Goal: Communication & Community: Answer question/provide support

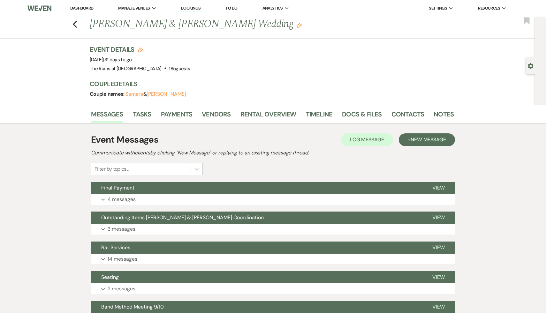
click at [74, 19] on div "Previous Samara Petigrow & Doug Gusick's Wedding Edit Bookmark" at bounding box center [266, 28] width 539 height 22
click at [74, 23] on use "button" at bounding box center [75, 24] width 4 height 7
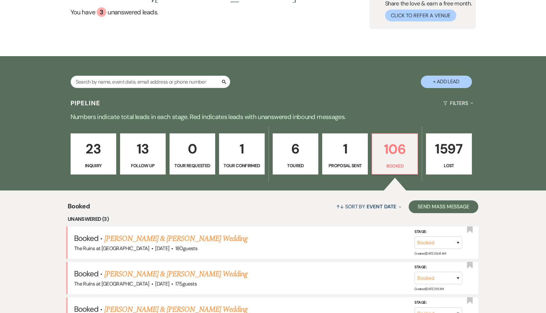
scroll to position [55, 0]
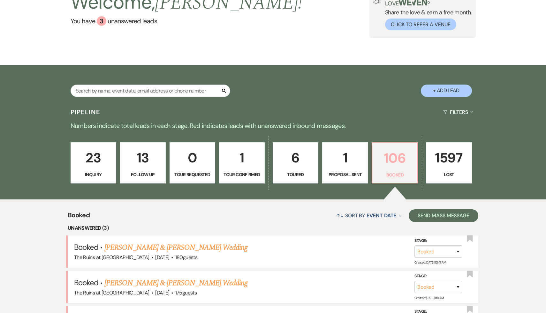
click at [400, 158] on p "106" at bounding box center [394, 158] width 37 height 21
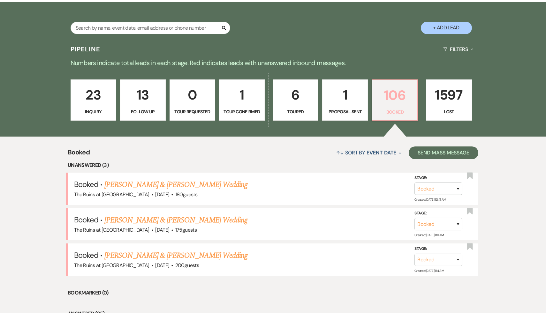
scroll to position [119, 0]
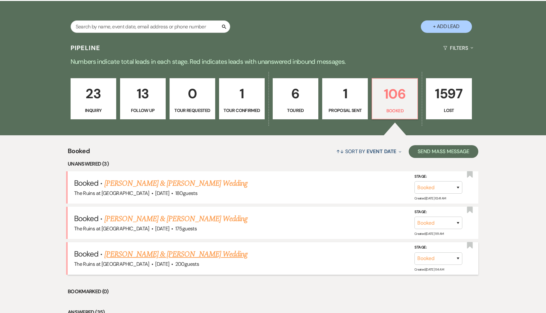
click at [181, 256] on link "[PERSON_NAME] & [PERSON_NAME] Wedding" at bounding box center [175, 255] width 143 height 12
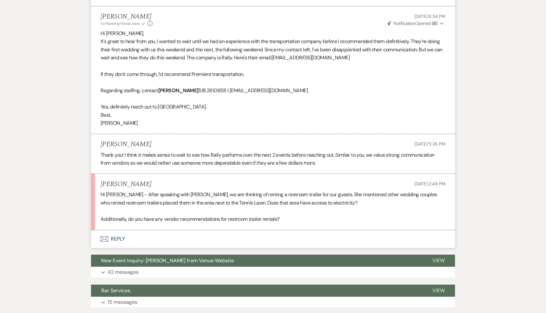
scroll to position [293, 0]
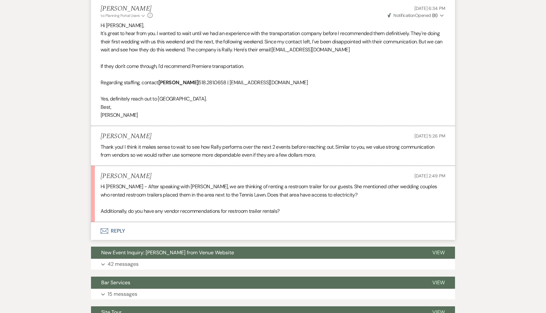
click at [119, 230] on button "Envelope Reply" at bounding box center [273, 231] width 364 height 18
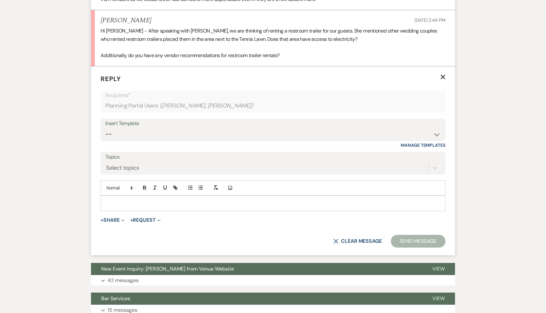
scroll to position [453, 0]
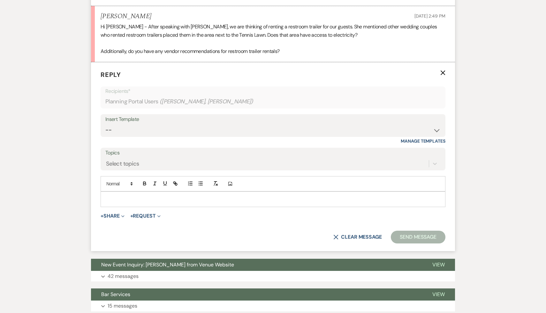
click at [187, 202] on p at bounding box center [273, 199] width 335 height 7
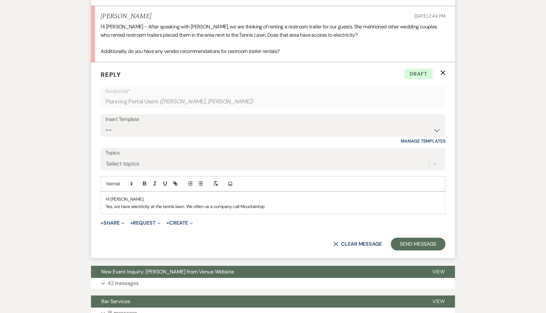
click at [276, 208] on p "Yes, we have electricity at the tennis lawn. We often us a company call Mountai…" at bounding box center [273, 206] width 335 height 7
click at [208, 207] on p "Yes, we have electricity at the tennis lawn. We often us a company call Mountai…" at bounding box center [273, 206] width 335 height 7
click at [284, 208] on p "Yes, we have electricity at the tennis lawn. We often use a company call Mounta…" at bounding box center [273, 206] width 335 height 7
drag, startPoint x: 359, startPoint y: 206, endPoint x: 283, endPoint y: 209, distance: 75.8
click at [283, 209] on p "Yes, we have electricity at the tennis lawn. We often use a company call Mounta…" at bounding box center [273, 206] width 335 height 7
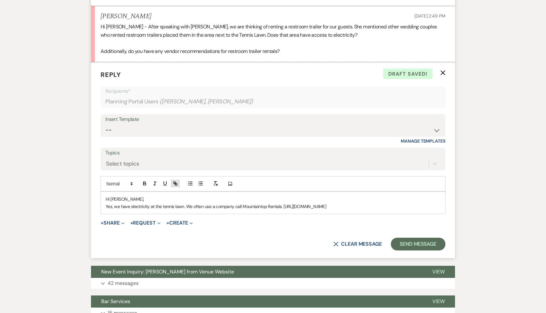
click at [176, 184] on icon "button" at bounding box center [176, 184] width 2 height 2
type input "[URL][DOMAIN_NAME]"
click at [356, 219] on link at bounding box center [356, 219] width 14 height 5
click at [377, 203] on p "Yes, we have electricity at the tennis lawn. We often use a company call Mounta…" at bounding box center [273, 206] width 335 height 7
click at [325, 205] on link "[URL][DOMAIN_NAME]" at bounding box center [304, 207] width 42 height 6
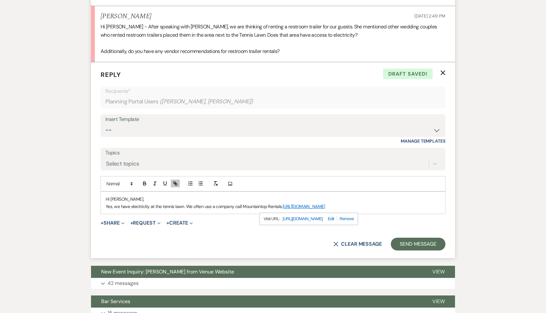
click at [323, 216] on link "[URL][DOMAIN_NAME]" at bounding box center [303, 219] width 40 height 8
click at [404, 208] on p "Yes, we have electricity at the tennis lawn. We often use a company call Mounta…" at bounding box center [273, 206] width 335 height 7
drag, startPoint x: 280, startPoint y: 205, endPoint x: 266, endPoint y: 206, distance: 13.8
click at [266, 206] on p "Yes, we have electricity at the tennis lawn. We often use a company call Mounta…" at bounding box center [273, 206] width 335 height 7
click at [358, 206] on p "Yes, we have electricity at the tennis lawn. We often use a company call Mounta…" at bounding box center [273, 206] width 335 height 7
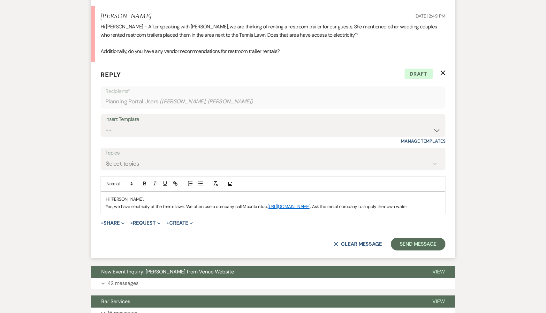
scroll to position [581, 0]
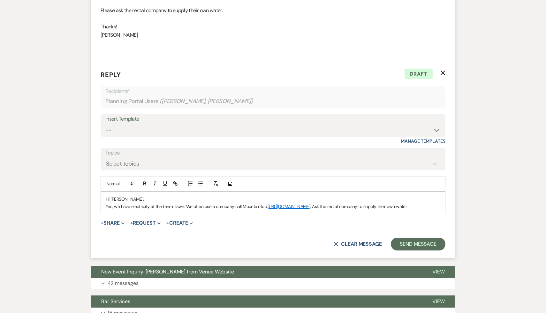
click at [353, 246] on button "X Clear message" at bounding box center [358, 244] width 49 height 5
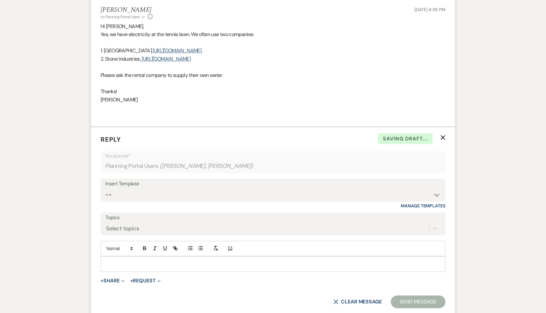
scroll to position [505, 0]
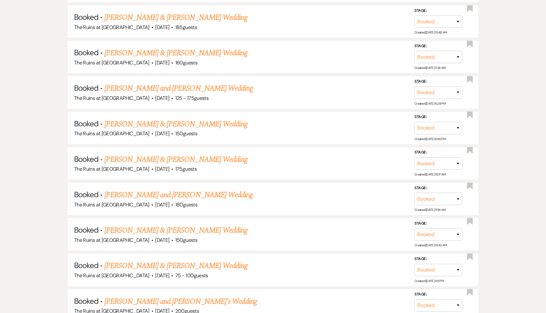
scroll to position [119, 0]
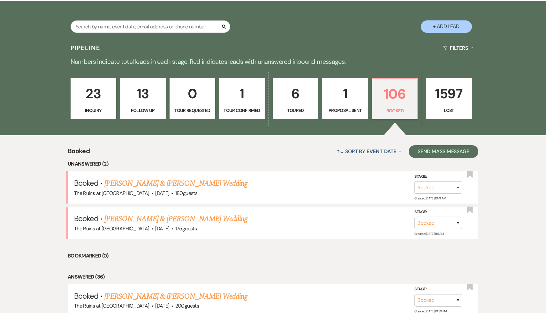
click at [292, 40] on div "Pipeline Filters Expand" at bounding box center [273, 48] width 460 height 17
click at [296, 39] on div "Search + Add Lead" at bounding box center [273, 20] width 546 height 39
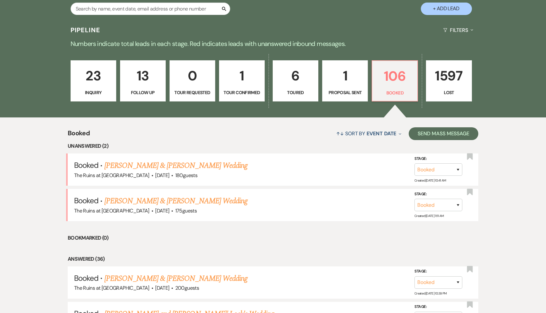
scroll to position [0, 0]
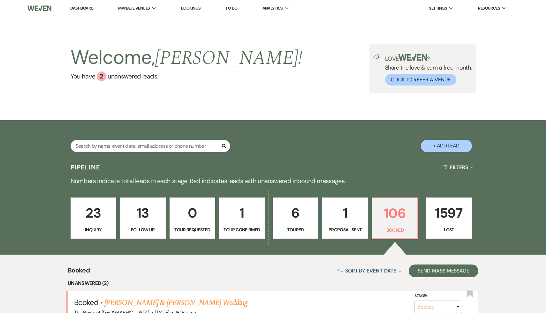
click at [79, 8] on link "Dashboard" at bounding box center [81, 8] width 23 height 6
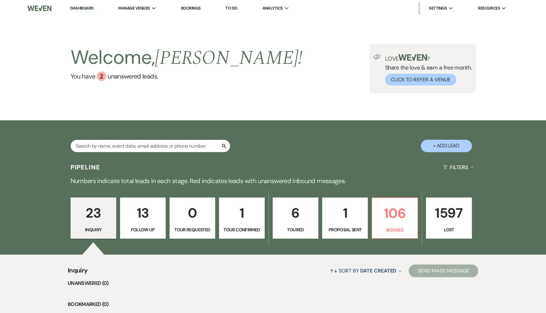
click at [84, 8] on link "Dashboard" at bounding box center [81, 8] width 23 height 6
click at [401, 214] on p "106" at bounding box center [394, 213] width 37 height 21
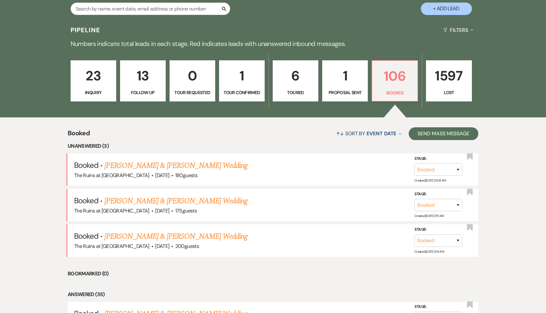
scroll to position [147, 0]
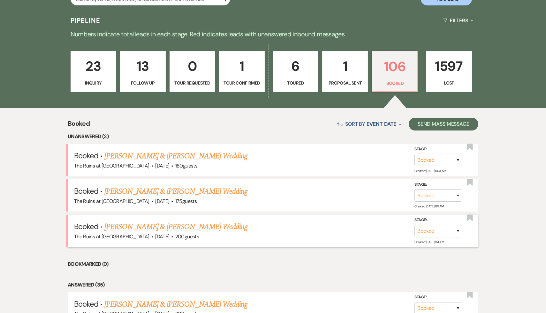
click at [186, 227] on link "[PERSON_NAME] & [PERSON_NAME] Wedding" at bounding box center [175, 227] width 143 height 12
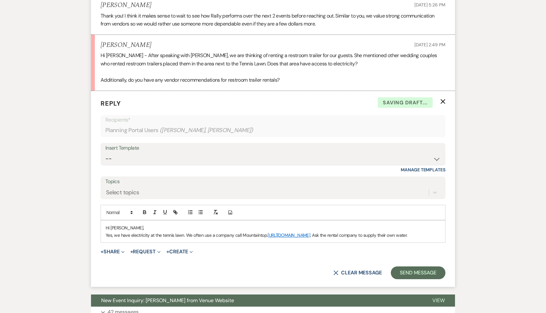
scroll to position [425, 0]
click at [195, 227] on p "Hi [PERSON_NAME]," at bounding box center [273, 227] width 335 height 7
click at [192, 236] on p "Yes, we have electricity at the tennis lawn. We often use a company call Mounta…" at bounding box center [273, 235] width 335 height 7
click at [212, 235] on p "Yes, we have electricity at the tennis lawn. We often use a company call Mounta…" at bounding box center [273, 235] width 335 height 7
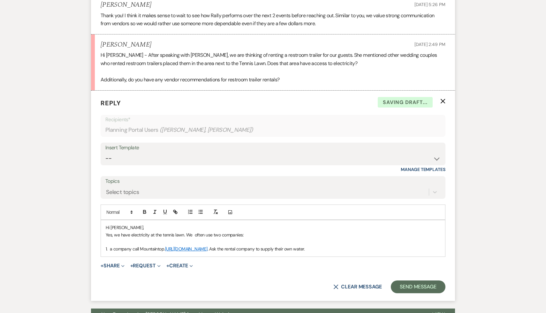
click at [141, 249] on p "1. a company call Mountaintop. https://www.mountaintopseptic.com/ . Ask the ren…" at bounding box center [273, 249] width 335 height 7
click at [209, 249] on p "1. Mountaintop. https://www.mountaintopseptic.com/ . Ask the rental company to …" at bounding box center [273, 249] width 335 height 7
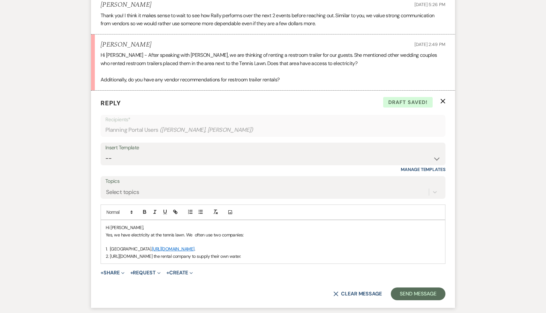
click at [110, 256] on p "2. https://stoneindustries.com/Ask the rental company to supply their own water." at bounding box center [273, 256] width 335 height 7
drag, startPoint x: 197, startPoint y: 258, endPoint x: 143, endPoint y: 253, distance: 53.6
click at [143, 253] on p "2. Stone Industries: https://stoneindustries.com/Ask the rental company to supp…" at bounding box center [273, 256] width 335 height 7
click at [280, 244] on p at bounding box center [273, 242] width 335 height 7
click at [196, 256] on p "2. Stone Industries: https://stoneindustries.com/Ask the rental company to supp…" at bounding box center [273, 256] width 335 height 7
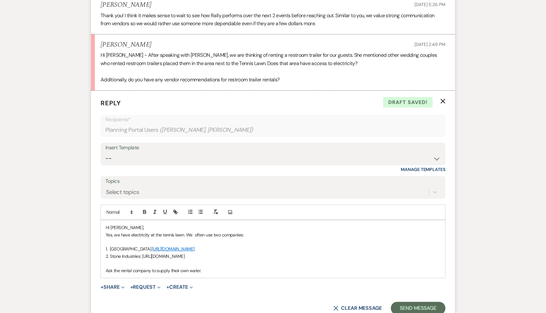
drag, startPoint x: 204, startPoint y: 259, endPoint x: 143, endPoint y: 256, distance: 61.7
click at [143, 256] on p "2. Stone Industries: https://stoneindustries.com/" at bounding box center [273, 256] width 335 height 7
click at [174, 213] on icon "button" at bounding box center [176, 212] width 6 height 6
click at [281, 266] on p at bounding box center [273, 263] width 335 height 7
drag, startPoint x: 203, startPoint y: 255, endPoint x: 140, endPoint y: 254, distance: 62.9
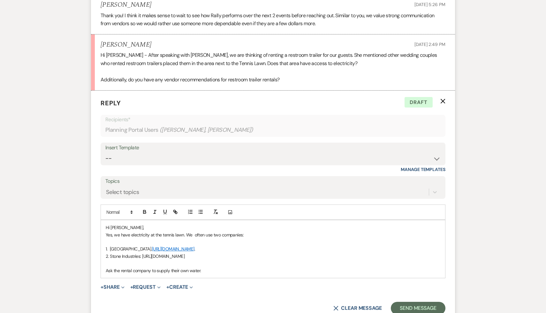
click at [140, 254] on p "2. Stone Industries: https://stoneindustries.com/" at bounding box center [273, 256] width 335 height 7
click at [175, 212] on icon "button" at bounding box center [176, 213] width 2 height 2
type input ": [URL][DOMAIN_NAME]"
click at [209, 268] on link at bounding box center [206, 268] width 14 height 5
click at [268, 258] on p "2. Stone Industries : https://stoneindustries.com/" at bounding box center [273, 256] width 335 height 7
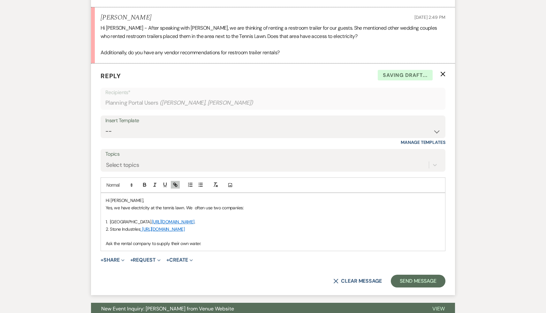
scroll to position [454, 0]
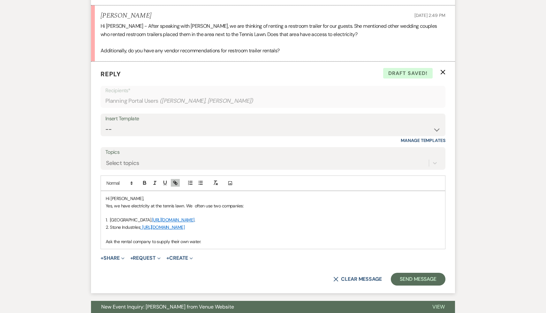
click at [213, 244] on p "Ask the rental company to supply their own water." at bounding box center [273, 241] width 335 height 7
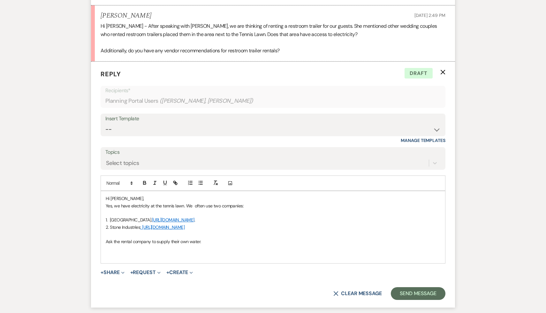
click at [108, 242] on p "Ask the rental company to supply their own water." at bounding box center [273, 241] width 335 height 7
click at [174, 261] on div "Hi Rafid, Yes, we have electricity at the tennis lawn. We often use two compani…" at bounding box center [273, 227] width 344 height 72
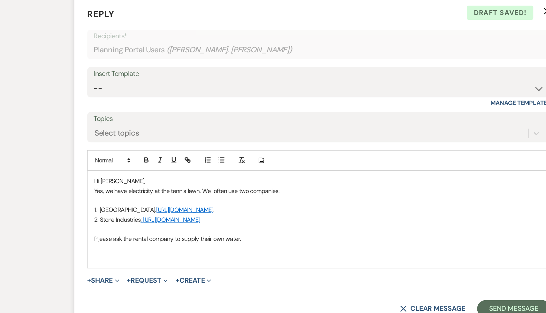
click at [110, 242] on p "Pl;ease ask the rental company to supply their own water." at bounding box center [273, 241] width 335 height 7
click at [231, 242] on p "Please ask the rental company to supply their own water." at bounding box center [273, 241] width 335 height 7
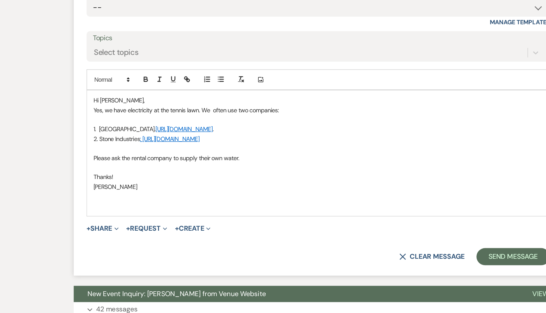
scroll to position [505, 0]
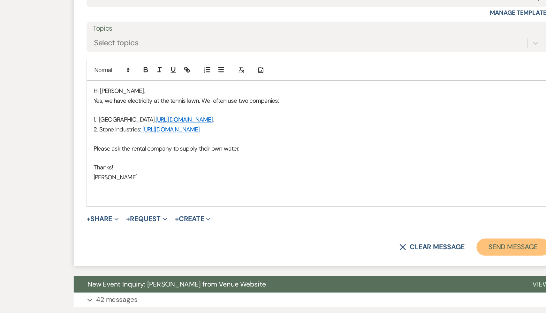
click at [421, 266] on button "Send Message" at bounding box center [418, 264] width 55 height 13
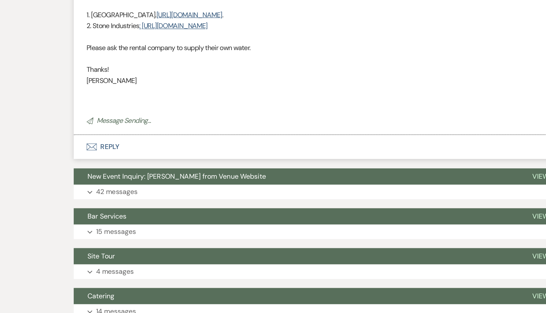
scroll to position [550, 0]
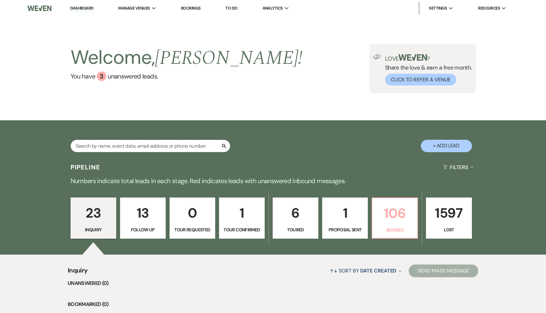
click at [392, 213] on p "106" at bounding box center [394, 213] width 37 height 21
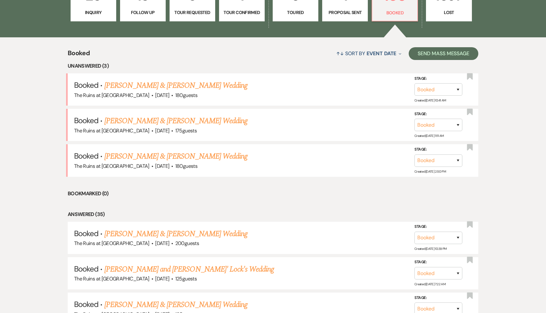
scroll to position [275, 0]
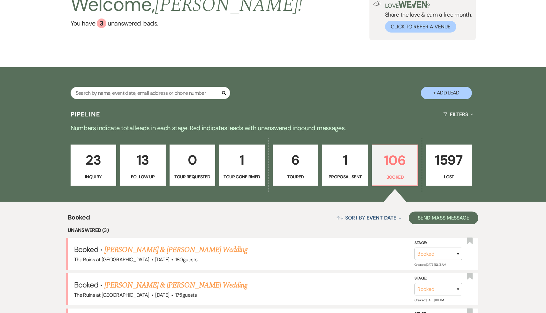
scroll to position [0, 0]
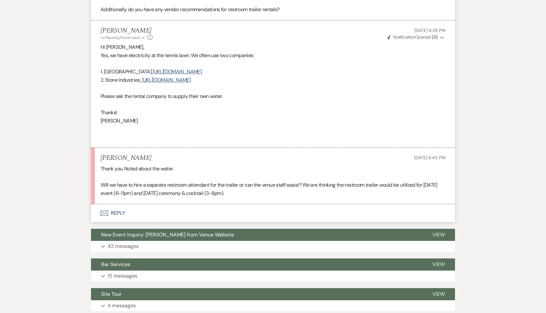
scroll to position [508, 0]
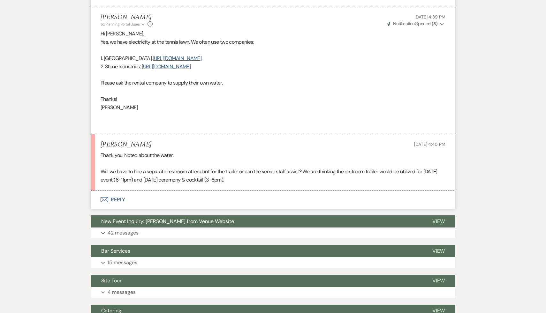
click at [117, 199] on button "Envelope Reply" at bounding box center [273, 200] width 364 height 18
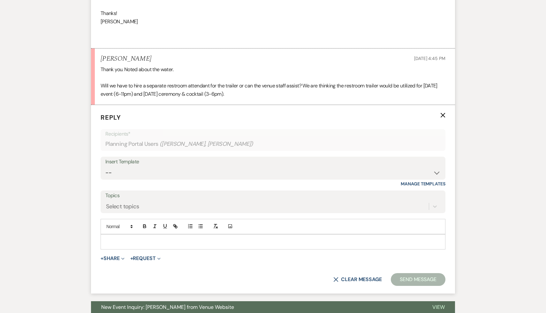
scroll to position [598, 0]
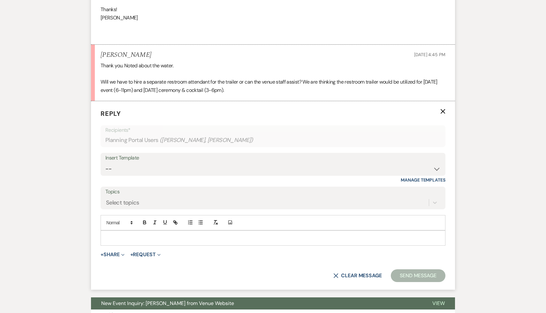
click at [315, 240] on p at bounding box center [273, 238] width 335 height 7
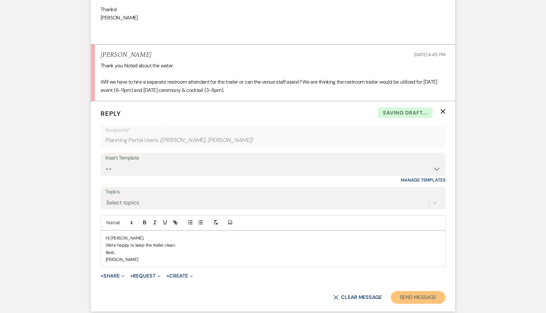
click at [429, 296] on button "Send Message" at bounding box center [418, 297] width 55 height 13
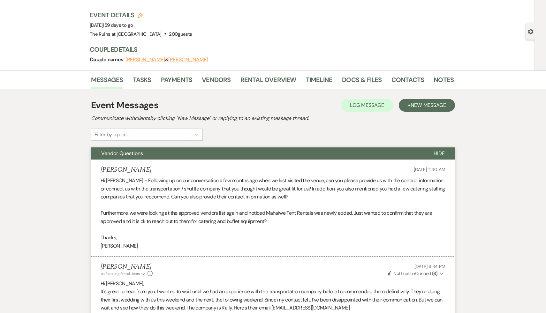
scroll to position [0, 0]
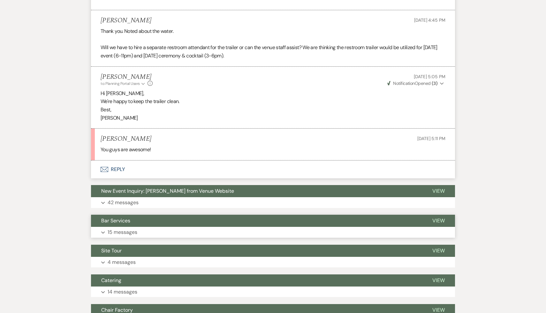
scroll to position [635, 0]
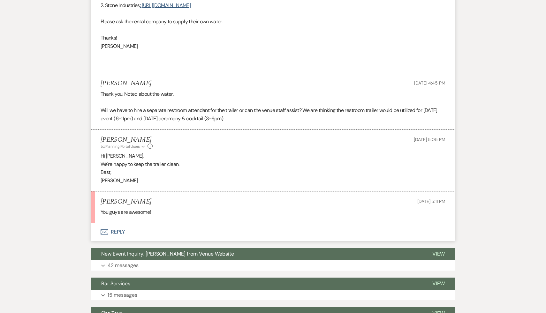
scroll to position [625, 0]
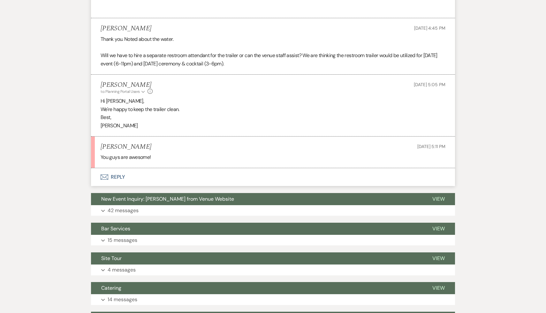
click at [116, 176] on button "Envelope Reply" at bounding box center [273, 177] width 364 height 18
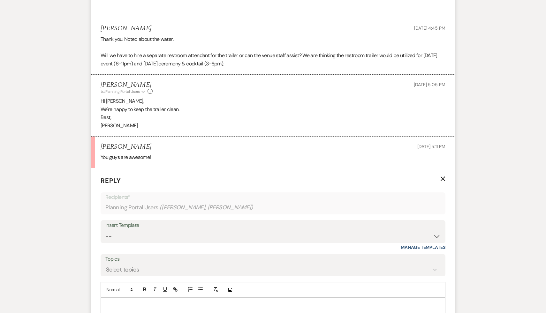
click at [169, 303] on p at bounding box center [273, 305] width 335 height 7
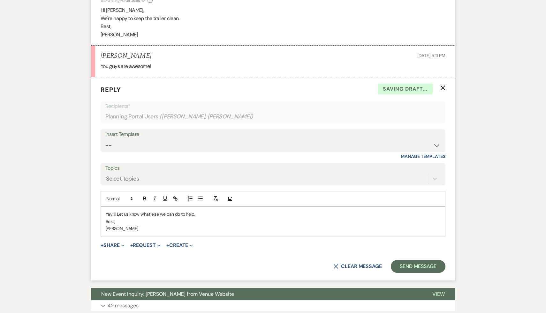
scroll to position [736, 0]
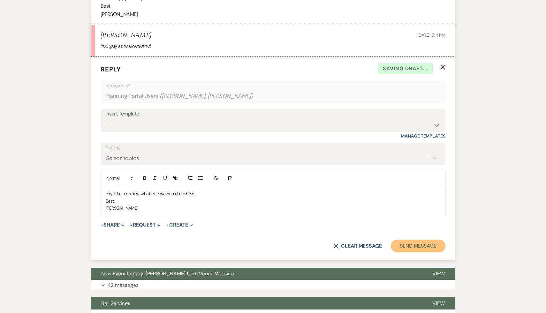
click at [422, 245] on button "Send Message" at bounding box center [418, 246] width 55 height 13
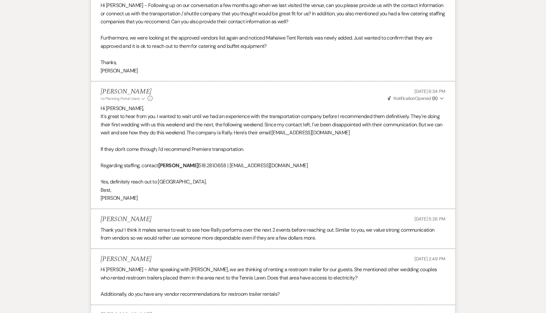
scroll to position [0, 0]
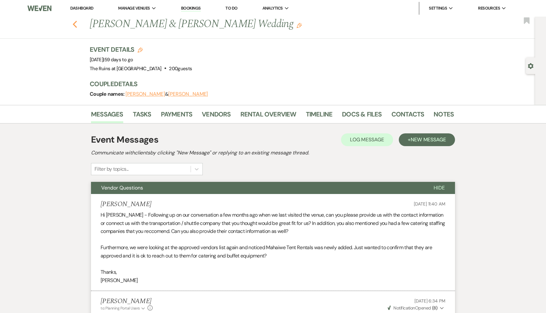
click at [75, 21] on icon "Previous" at bounding box center [75, 24] width 5 height 8
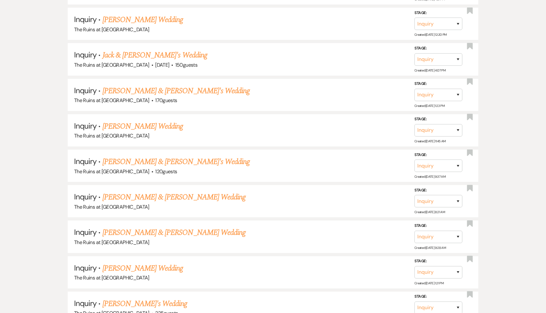
scroll to position [878, 0]
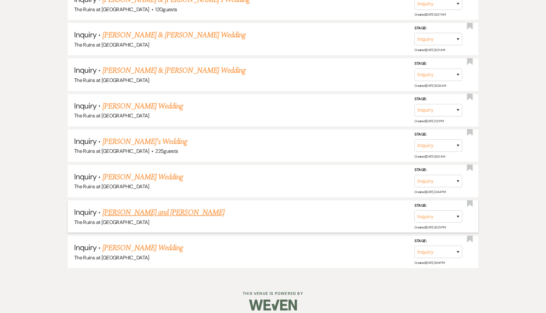
click at [133, 207] on link "[PERSON_NAME] and [PERSON_NAME]" at bounding box center [164, 213] width 122 height 12
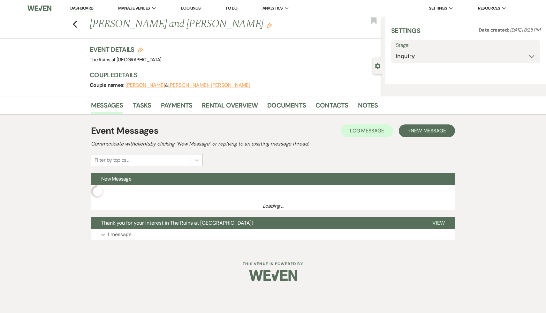
select select "6"
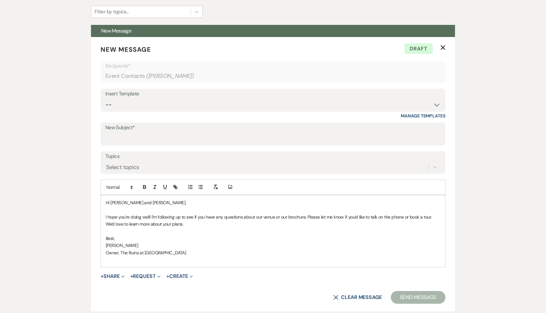
scroll to position [218, 0]
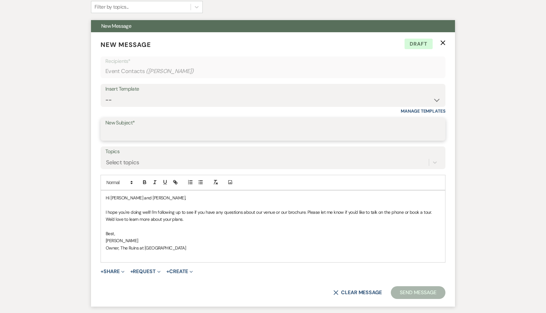
click at [242, 135] on input "New Subject*" at bounding box center [272, 134] width 335 height 12
type input "Following Up"
click at [424, 288] on button "Send Message" at bounding box center [418, 293] width 55 height 13
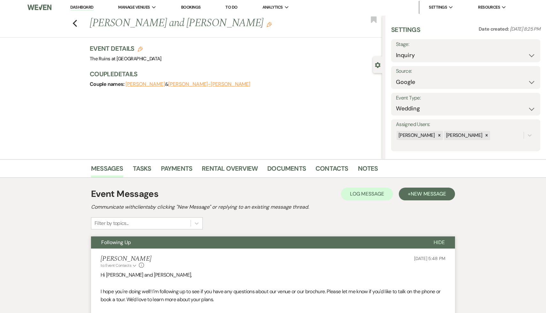
scroll to position [0, 0]
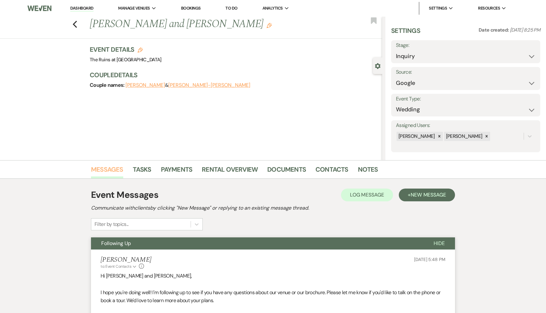
click at [107, 169] on link "Messages" at bounding box center [107, 172] width 32 height 14
click at [370, 170] on link "Notes" at bounding box center [368, 172] width 20 height 14
